Goal: Navigation & Orientation: Find specific page/section

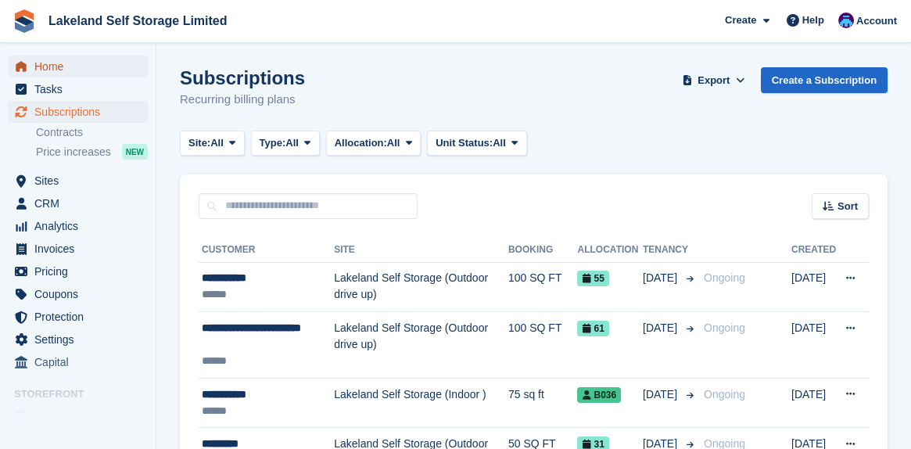
click at [65, 70] on span "Home" at bounding box center [81, 67] width 94 height 22
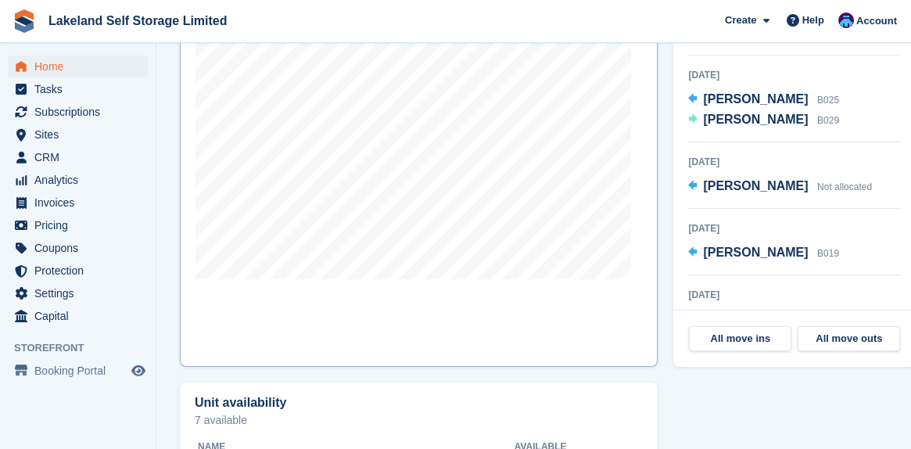
scroll to position [626, 0]
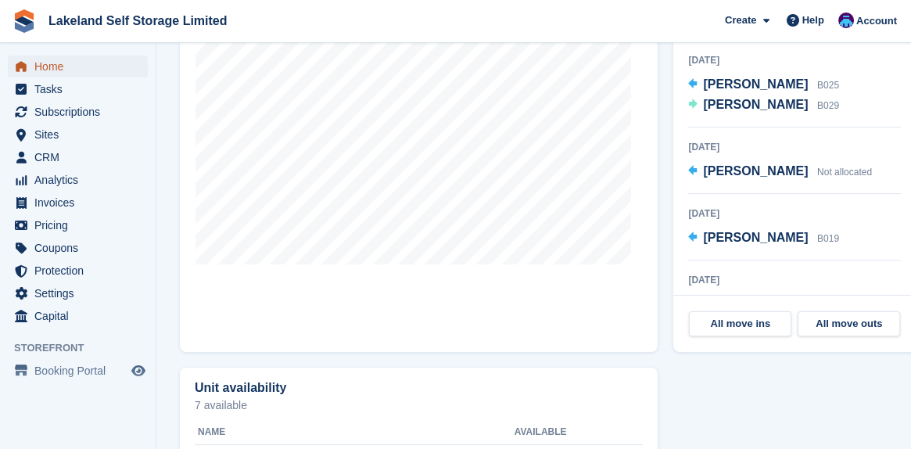
click at [62, 70] on span "Home" at bounding box center [81, 67] width 94 height 22
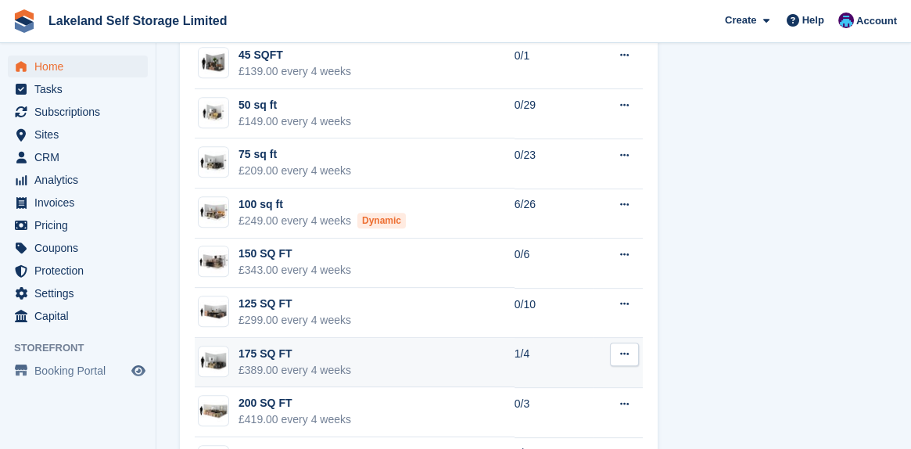
scroll to position [1398, 0]
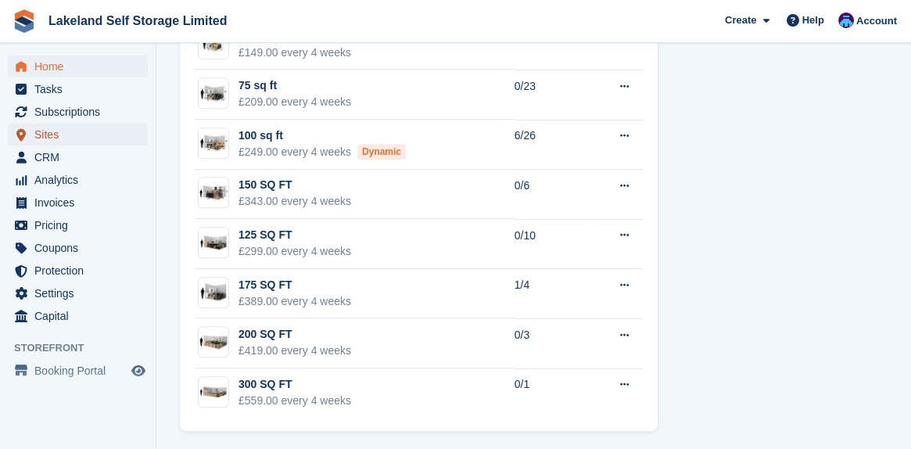
click at [57, 131] on span "Sites" at bounding box center [81, 135] width 94 height 22
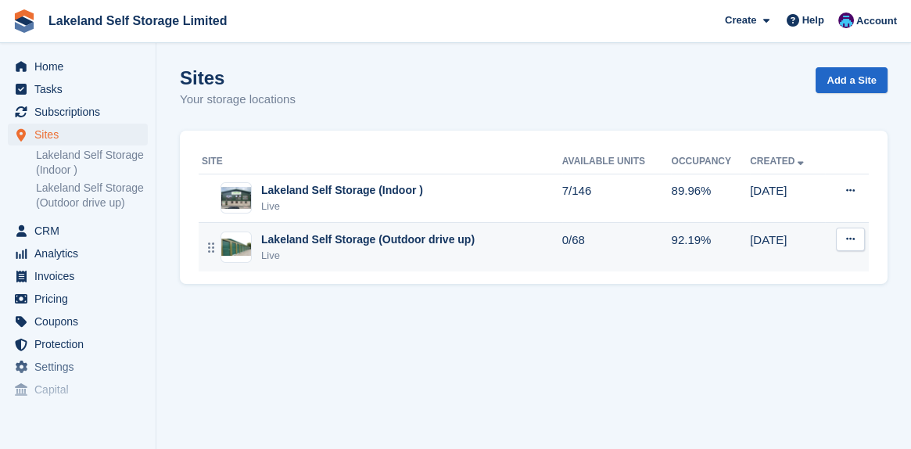
click at [421, 242] on div "Lakeland Self Storage (Outdoor drive up)" at bounding box center [368, 240] width 214 height 16
